Goal: Information Seeking & Learning: Learn about a topic

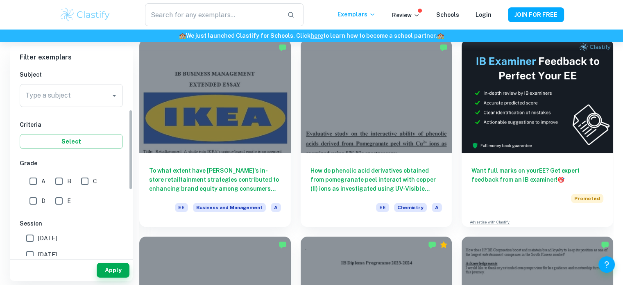
scroll to position [93, 0]
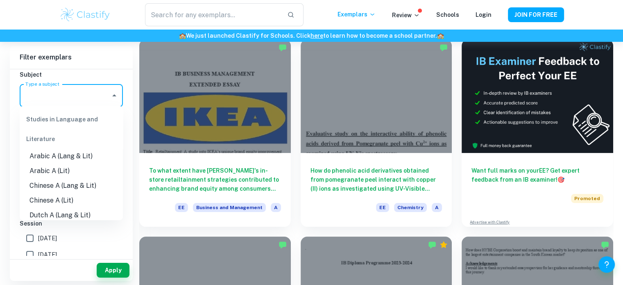
click at [59, 100] on input "Type a subject" at bounding box center [65, 96] width 84 height 16
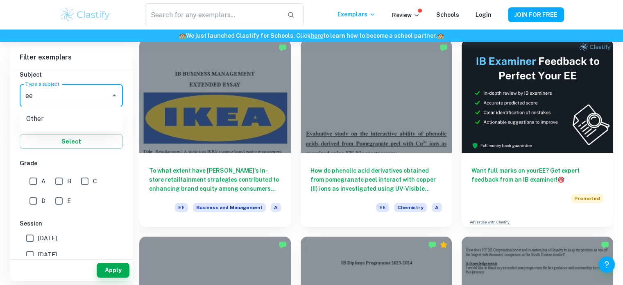
type input "e"
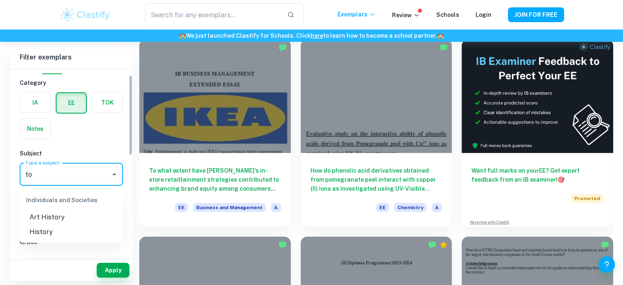
scroll to position [13, 0]
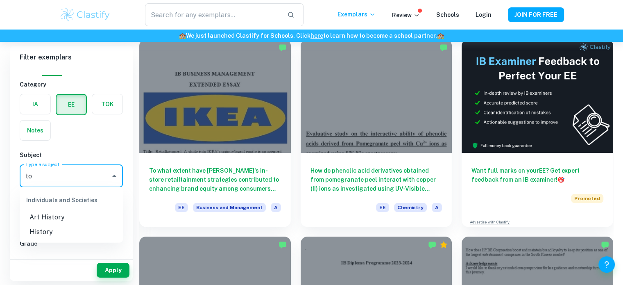
type input "to"
click at [109, 114] on div "TOK" at bounding box center [105, 102] width 36 height 26
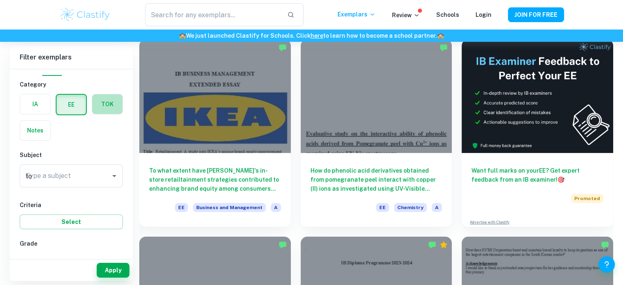
click at [108, 108] on label "button" at bounding box center [107, 104] width 30 height 20
click at [0, 0] on input "radio" at bounding box center [0, 0] width 0 height 0
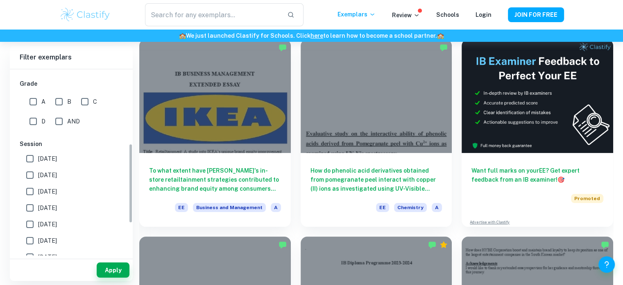
scroll to position [172, 0]
click at [31, 155] on input "[DATE]" at bounding box center [30, 159] width 16 height 16
checkbox input "true"
click at [28, 169] on input "[DATE]" at bounding box center [30, 176] width 16 height 16
checkbox input "true"
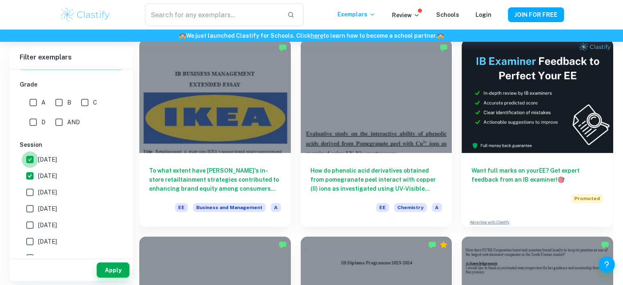
click at [29, 155] on input "[DATE]" at bounding box center [30, 159] width 16 height 16
checkbox input "false"
click at [30, 170] on input "[DATE]" at bounding box center [30, 176] width 16 height 16
checkbox input "false"
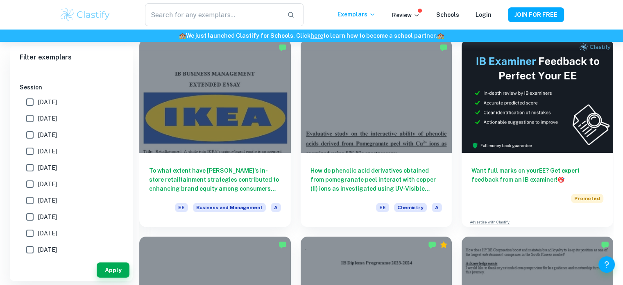
click at [31, 165] on input "[DATE]" at bounding box center [30, 167] width 16 height 16
checkbox input "true"
click at [31, 155] on input "[DATE]" at bounding box center [30, 151] width 16 height 16
checkbox input "true"
click at [27, 137] on input "[DATE]" at bounding box center [30, 135] width 16 height 16
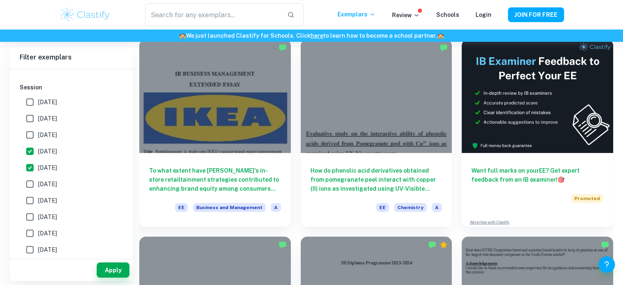
checkbox input "true"
click at [26, 183] on input "[DATE]" at bounding box center [30, 184] width 16 height 16
checkbox input "true"
click at [27, 202] on input "[DATE]" at bounding box center [30, 200] width 16 height 16
click at [27, 206] on input "[DATE]" at bounding box center [30, 200] width 16 height 16
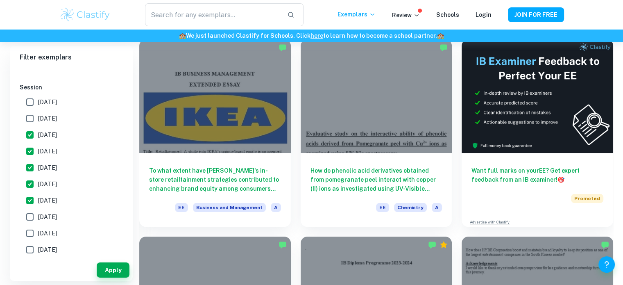
checkbox input "false"
click at [31, 218] on input "[DATE]" at bounding box center [30, 217] width 16 height 16
checkbox input "true"
click at [31, 203] on input "[DATE]" at bounding box center [30, 200] width 16 height 16
checkbox input "true"
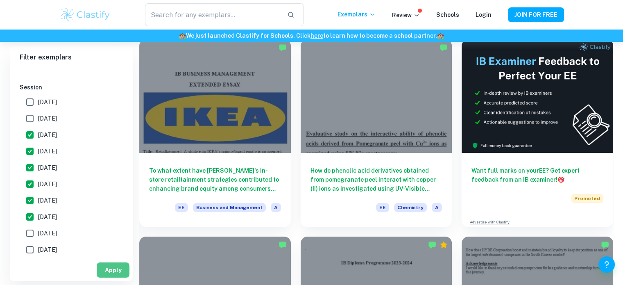
click at [109, 270] on font "Apply" at bounding box center [113, 270] width 17 height 7
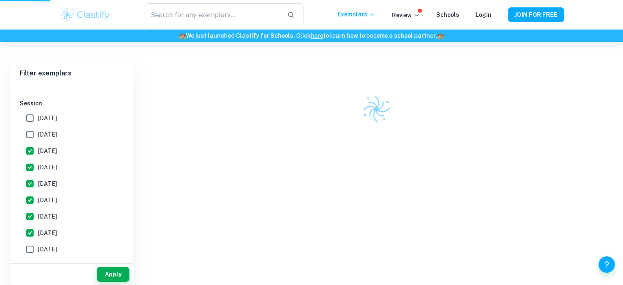
scroll to position [42, 0]
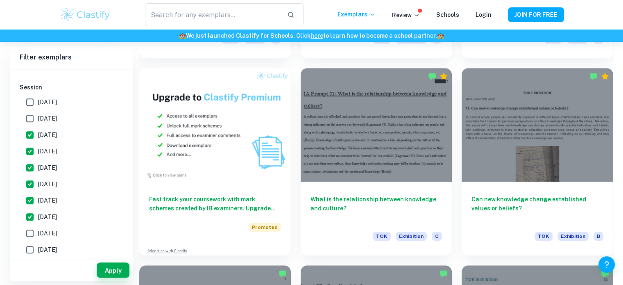
scroll to position [6947, 0]
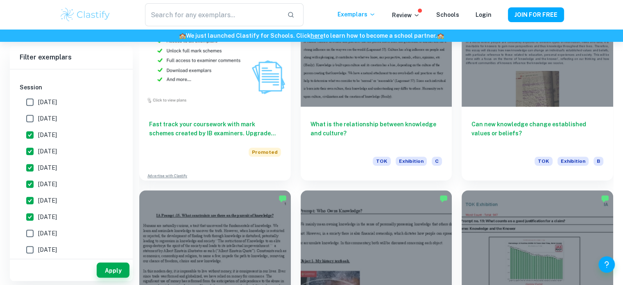
click at [56, 111] on label "[DATE]" at bounding box center [69, 118] width 95 height 16
click at [38, 111] on input "[DATE]" at bounding box center [30, 118] width 16 height 16
checkbox input "true"
click at [111, 266] on font "Apply" at bounding box center [113, 270] width 17 height 10
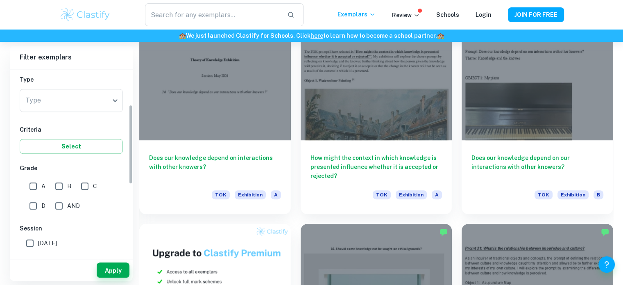
scroll to position [81, 0]
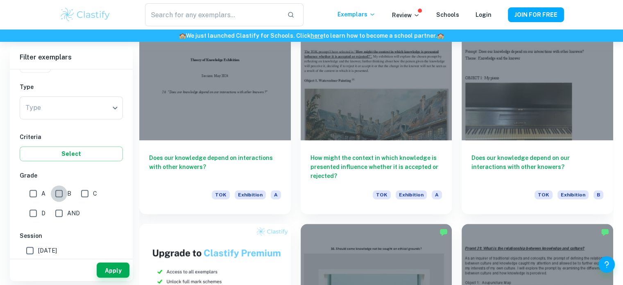
click at [63, 190] on input "B" at bounding box center [59, 193] width 16 height 16
checkbox input "true"
click at [108, 270] on font "Apply" at bounding box center [113, 270] width 17 height 7
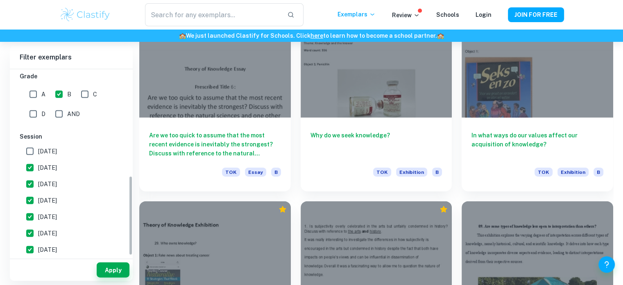
scroll to position [247, 0]
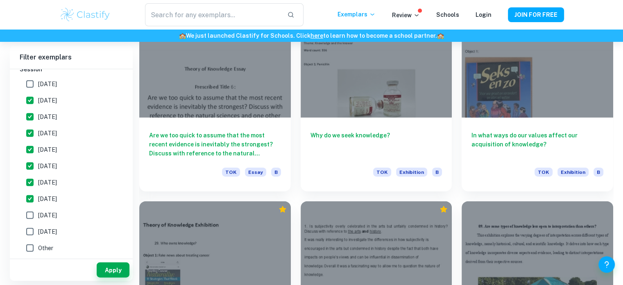
click at [33, 213] on input "[DATE]" at bounding box center [30, 215] width 16 height 16
checkbox input "true"
click at [33, 228] on input "[DATE]" at bounding box center [30, 231] width 16 height 16
checkbox input "true"
click at [98, 263] on button "Apply" at bounding box center [113, 269] width 33 height 15
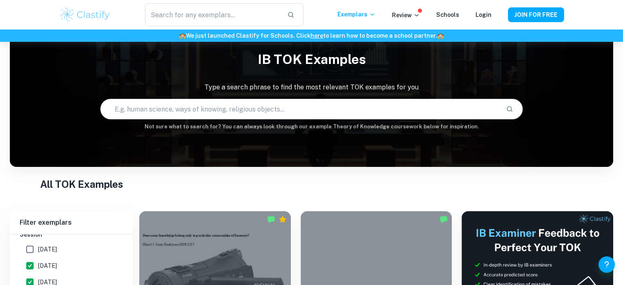
scroll to position [0, 0]
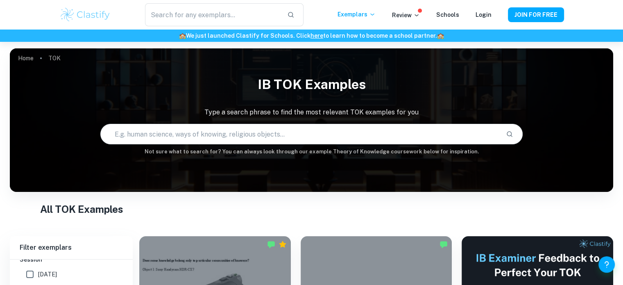
click at [309, 131] on input "text" at bounding box center [300, 134] width 399 height 23
type input "how can we differentiate knowledge,"
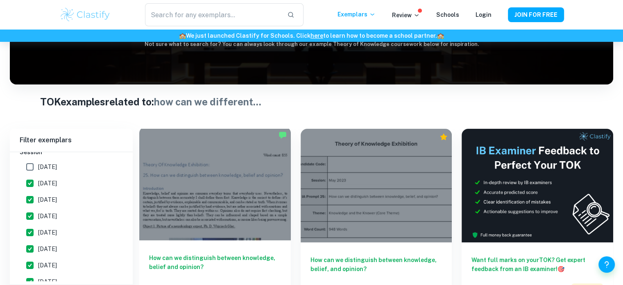
scroll to position [156, 0]
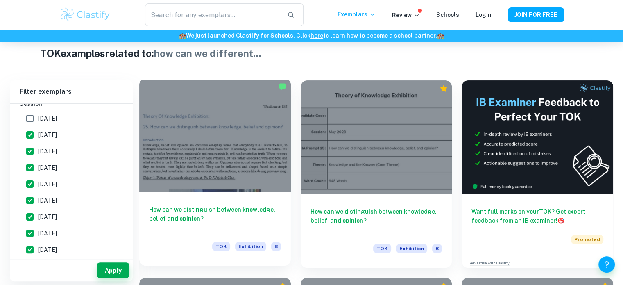
click at [203, 205] on h6 "How can we distinguish between knowledge, belief and opinion?" at bounding box center [215, 218] width 132 height 27
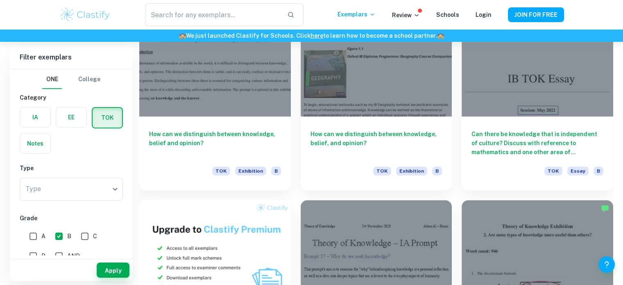
scroll to position [358, 0]
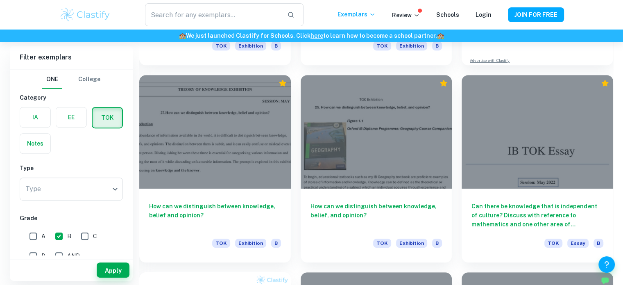
click at [36, 231] on input "A" at bounding box center [33, 236] width 16 height 16
checkbox input "true"
click at [111, 268] on font "Apply" at bounding box center [113, 270] width 17 height 7
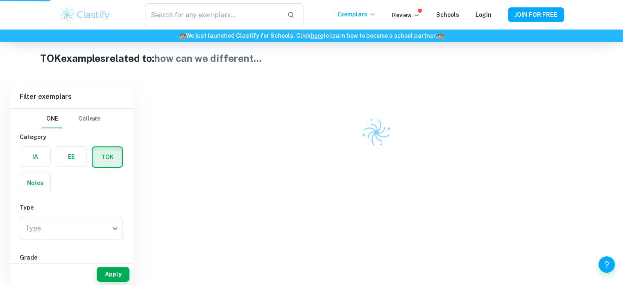
scroll to position [139, 0]
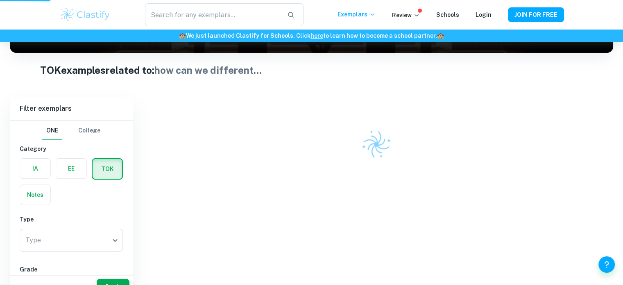
type input "how can we differentiate knowledge,"
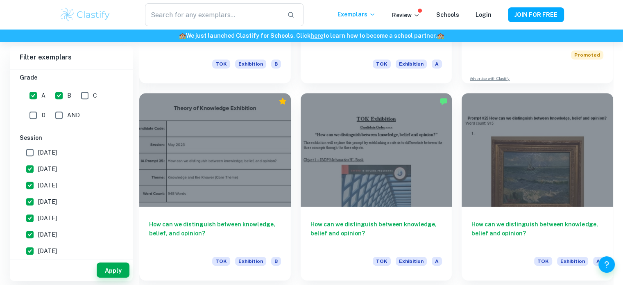
scroll to position [343, 0]
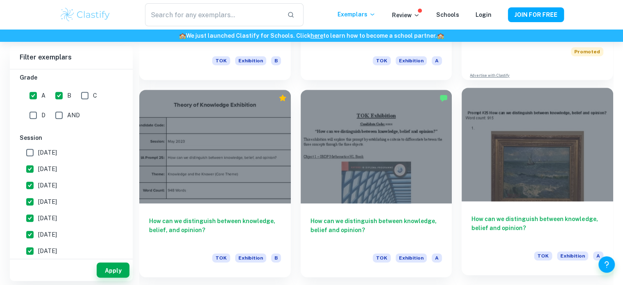
click at [479, 216] on font "How can we distinguish between knowledge, belief and opinion?" at bounding box center [535, 224] width 126 height 16
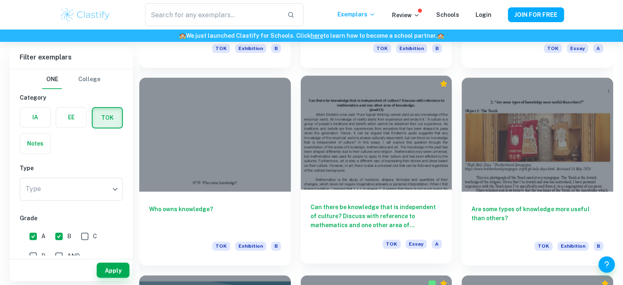
scroll to position [7194, 0]
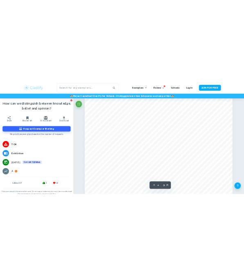
scroll to position [1510, 0]
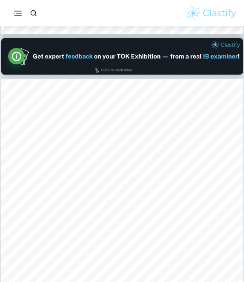
type input "1"
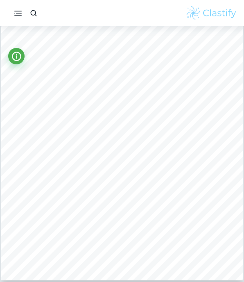
scroll to position [43, 0]
